Goal: Check status

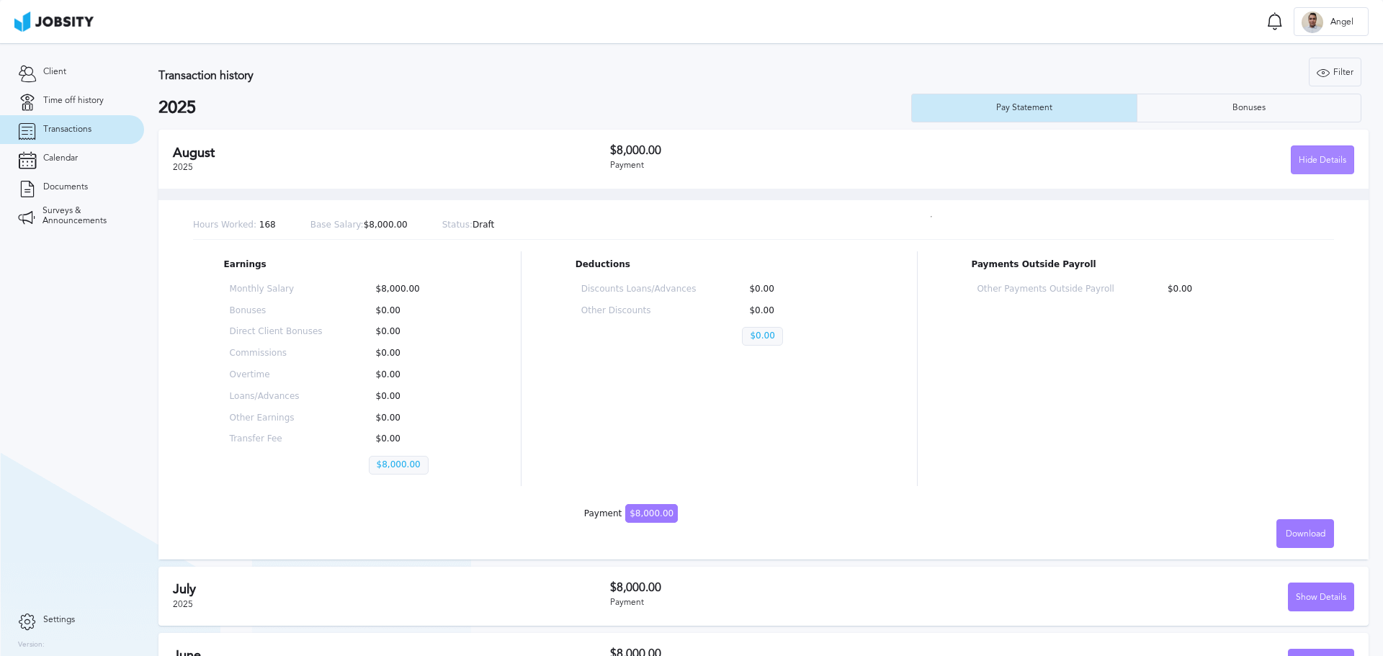
click at [1319, 156] on div "Hide Details" at bounding box center [1322, 160] width 62 height 29
